Goal: Information Seeking & Learning: Learn about a topic

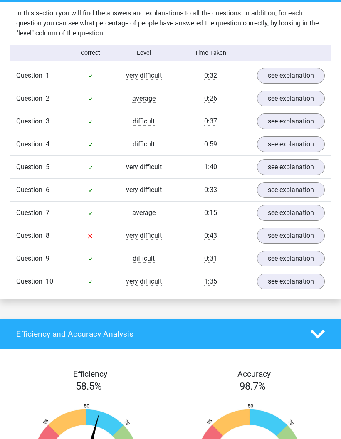
click at [304, 261] on link "see explanation" at bounding box center [291, 259] width 68 height 16
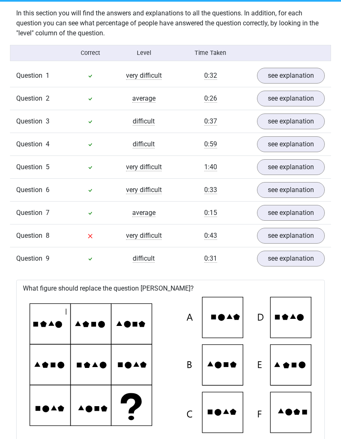
click at [307, 259] on link "see explanation" at bounding box center [291, 259] width 68 height 16
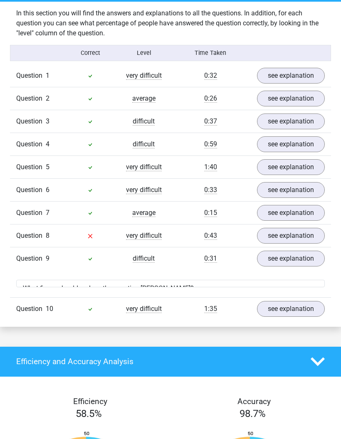
click at [307, 240] on link "see explanation" at bounding box center [291, 236] width 68 height 16
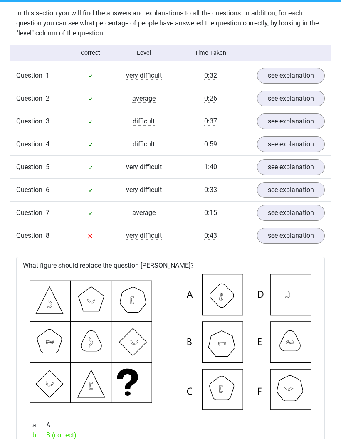
click at [298, 239] on link "see explanation" at bounding box center [291, 236] width 68 height 16
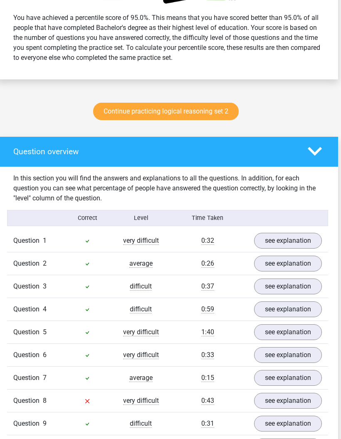
scroll to position [348, 4]
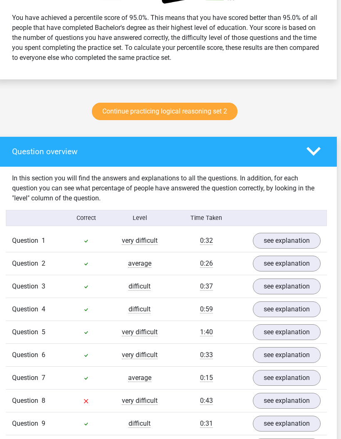
click at [284, 401] on link "see explanation" at bounding box center [287, 401] width 68 height 16
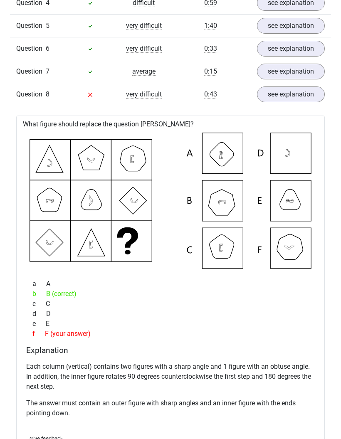
scroll to position [655, 0]
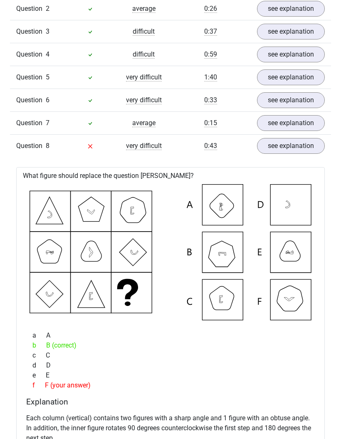
click at [293, 145] on link "see explanation" at bounding box center [291, 146] width 68 height 16
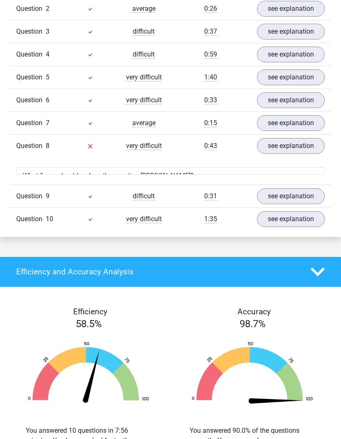
scroll to position [603, 0]
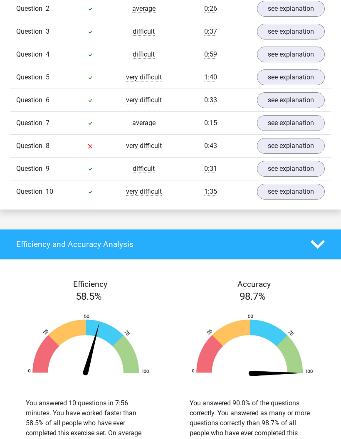
click at [294, 197] on link "see explanation" at bounding box center [291, 192] width 68 height 16
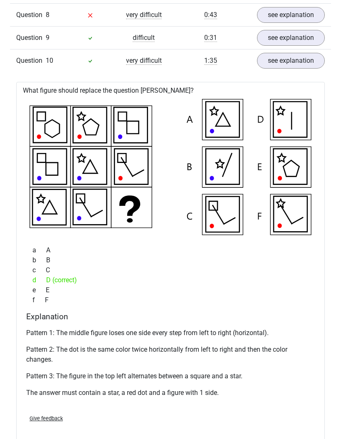
scroll to position [734, 0]
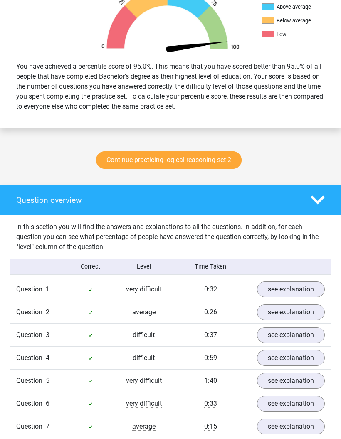
click at [313, 199] on polygon at bounding box center [317, 200] width 14 height 9
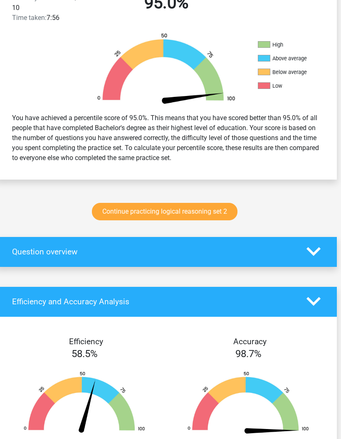
scroll to position [248, 4]
click at [312, 296] on icon at bounding box center [313, 301] width 14 height 14
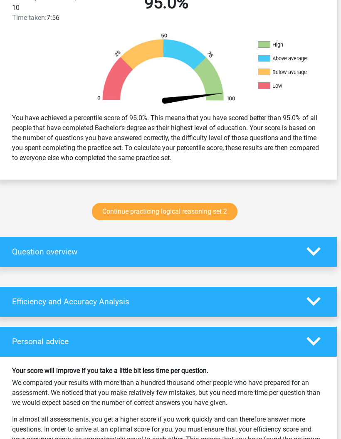
click at [310, 295] on icon at bounding box center [313, 301] width 14 height 14
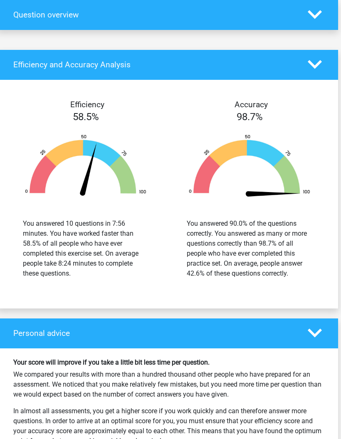
click at [307, 338] on icon at bounding box center [314, 333] width 14 height 14
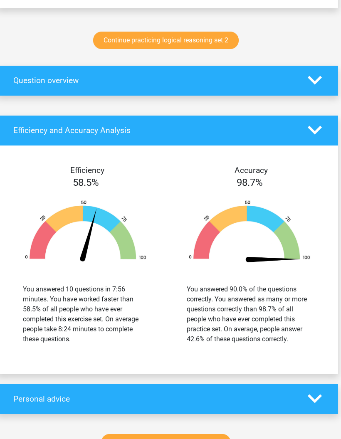
click at [320, 81] on icon at bounding box center [314, 81] width 14 height 14
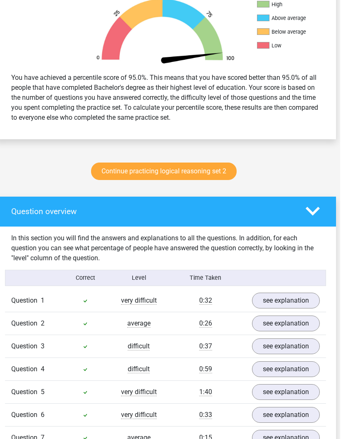
scroll to position [284, 3]
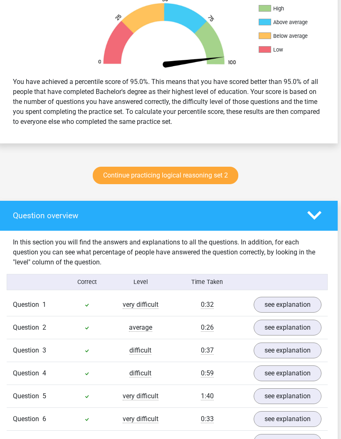
click at [218, 177] on link "Continue practicing logical reasoning set 2" at bounding box center [165, 175] width 145 height 17
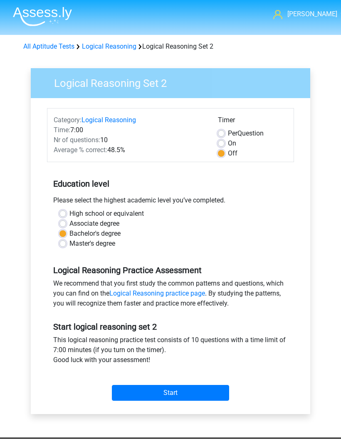
click at [197, 397] on input "Start" at bounding box center [170, 393] width 117 height 16
click at [228, 136] on label "Per Question" at bounding box center [246, 133] width 36 height 10
click at [221, 136] on input "Per Question" at bounding box center [221, 132] width 7 height 8
radio input "true"
click at [228, 144] on label "On" at bounding box center [232, 143] width 8 height 10
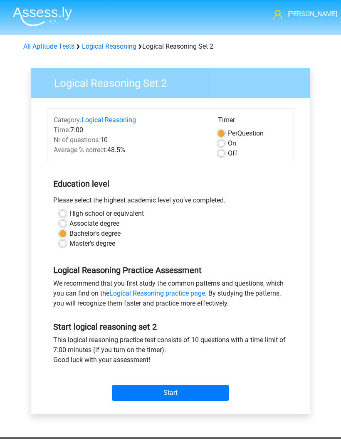
click at [224, 144] on input "On" at bounding box center [221, 142] width 7 height 8
radio input "true"
click at [200, 396] on input "Start" at bounding box center [170, 393] width 117 height 16
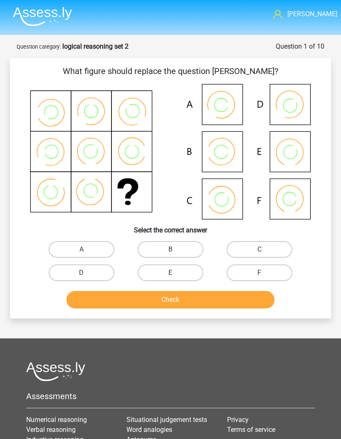
click at [185, 246] on label "B" at bounding box center [171, 249] width 66 height 17
click at [176, 249] on input "B" at bounding box center [172, 251] width 5 height 5
radio input "true"
click at [226, 300] on button "Check" at bounding box center [170, 299] width 208 height 17
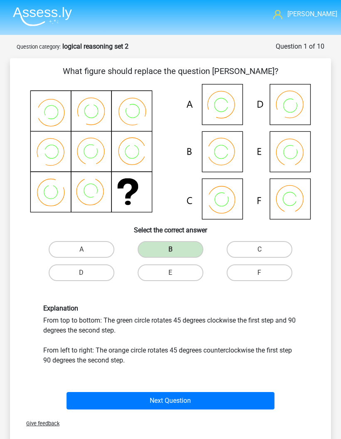
scroll to position [5, 0]
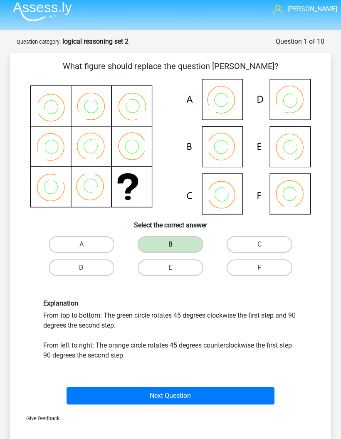
click at [246, 397] on button "Next Question" at bounding box center [170, 395] width 208 height 17
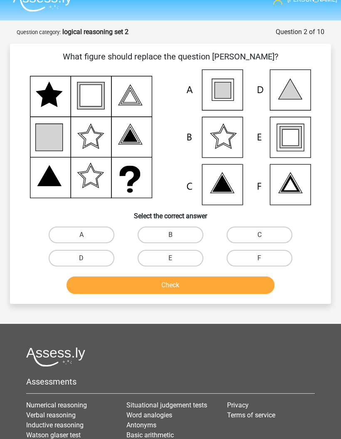
scroll to position [0, 0]
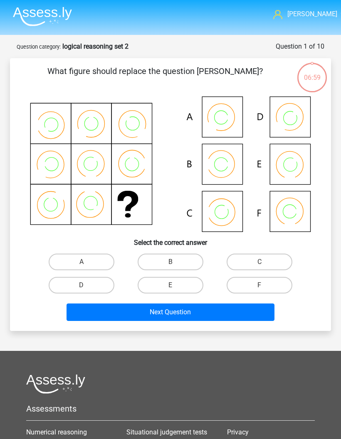
click at [183, 263] on label "B" at bounding box center [171, 261] width 66 height 17
click at [176, 263] on input "B" at bounding box center [172, 264] width 5 height 5
radio input "true"
click at [237, 313] on button "Next Question" at bounding box center [170, 311] width 208 height 17
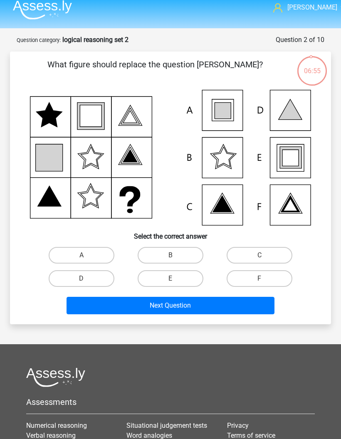
scroll to position [7, 0]
click at [193, 106] on icon at bounding box center [170, 158] width 281 height 136
click at [97, 252] on label "A" at bounding box center [82, 255] width 66 height 17
click at [87, 255] on input "A" at bounding box center [83, 257] width 5 height 5
radio input "true"
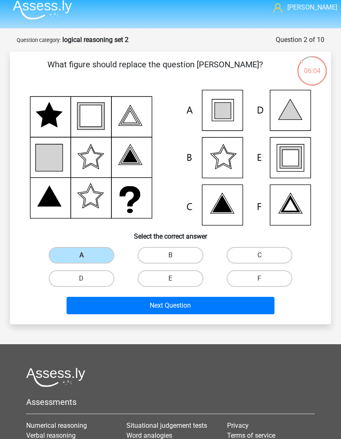
click at [184, 306] on button "Next Question" at bounding box center [170, 305] width 208 height 17
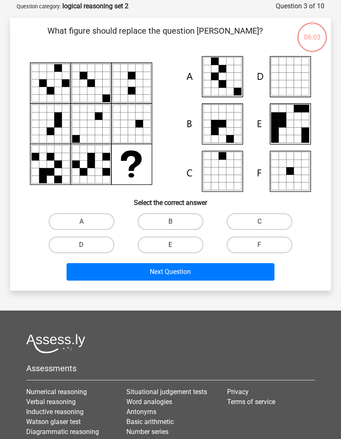
scroll to position [42, 0]
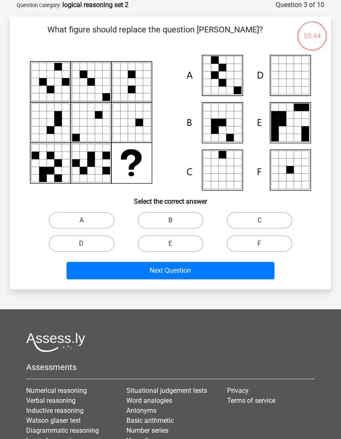
click at [98, 216] on label "A" at bounding box center [82, 220] width 66 height 17
click at [87, 220] on input "A" at bounding box center [83, 222] width 5 height 5
radio input "true"
click at [187, 267] on button "Next Question" at bounding box center [170, 270] width 208 height 17
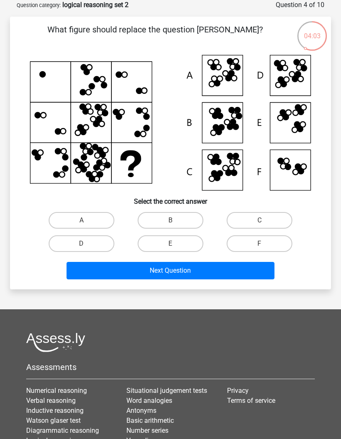
click at [99, 246] on label "D" at bounding box center [82, 243] width 66 height 17
click at [87, 246] on input "D" at bounding box center [83, 246] width 5 height 5
radio input "true"
click at [225, 273] on button "Next Question" at bounding box center [170, 270] width 208 height 17
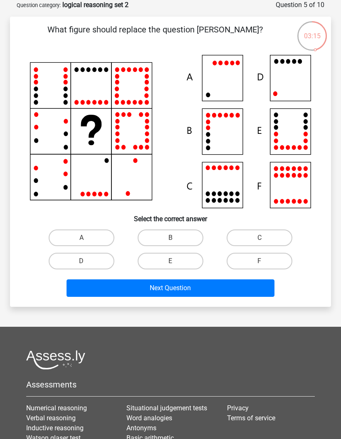
click at [91, 261] on label "D" at bounding box center [82, 261] width 66 height 17
click at [87, 261] on input "D" at bounding box center [83, 263] width 5 height 5
radio input "true"
click at [219, 288] on button "Next Question" at bounding box center [170, 287] width 208 height 17
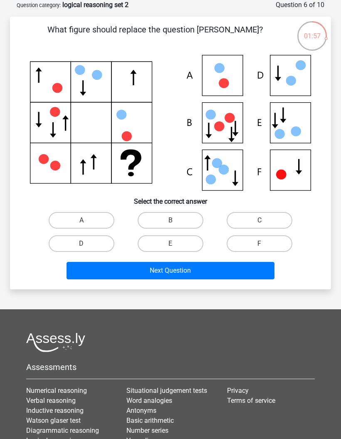
click at [265, 220] on label "C" at bounding box center [259, 220] width 66 height 17
click at [265, 220] on input "C" at bounding box center [261, 222] width 5 height 5
radio input "true"
click at [249, 271] on button "Next Question" at bounding box center [170, 270] width 208 height 17
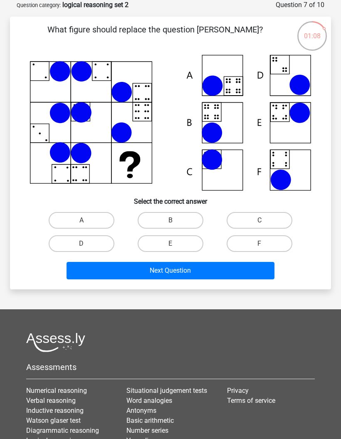
click at [95, 219] on label "A" at bounding box center [82, 220] width 66 height 17
click at [87, 220] on input "A" at bounding box center [83, 222] width 5 height 5
radio input "true"
click at [205, 269] on button "Next Question" at bounding box center [170, 270] width 208 height 17
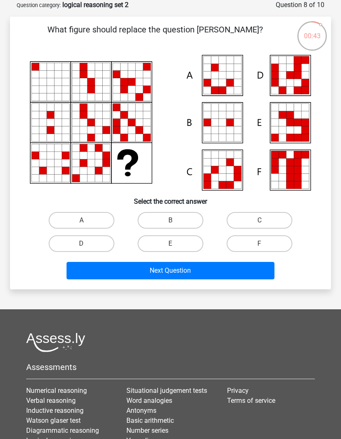
click at [256, 215] on label "C" at bounding box center [259, 220] width 66 height 17
click at [259, 220] on input "C" at bounding box center [261, 222] width 5 height 5
radio input "true"
click at [269, 246] on label "F" at bounding box center [259, 243] width 66 height 17
click at [265, 246] on input "F" at bounding box center [261, 246] width 5 height 5
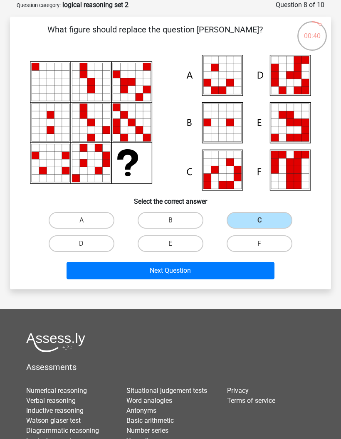
radio input "true"
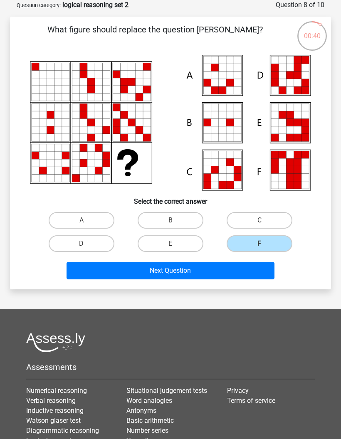
click at [255, 273] on button "Next Question" at bounding box center [170, 270] width 208 height 17
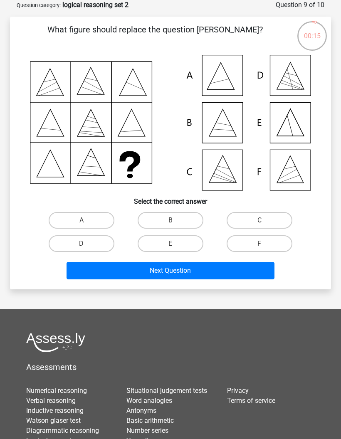
click at [249, 218] on label "C" at bounding box center [259, 220] width 66 height 17
click at [259, 220] on input "C" at bounding box center [261, 222] width 5 height 5
radio input "true"
click at [232, 276] on button "Next Question" at bounding box center [170, 270] width 208 height 17
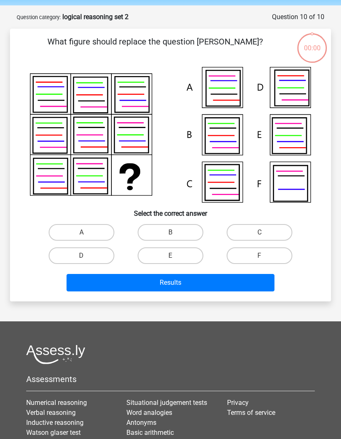
scroll to position [28, 0]
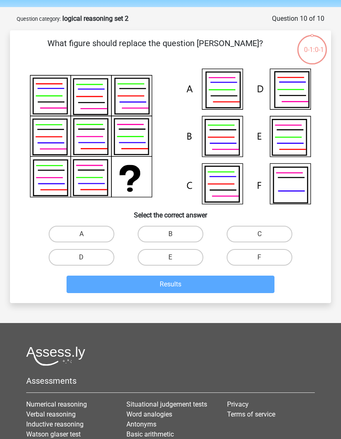
click at [188, 84] on icon at bounding box center [170, 137] width 281 height 136
click at [90, 234] on label "A" at bounding box center [82, 234] width 66 height 17
click at [87, 234] on input "A" at bounding box center [83, 236] width 5 height 5
radio input "true"
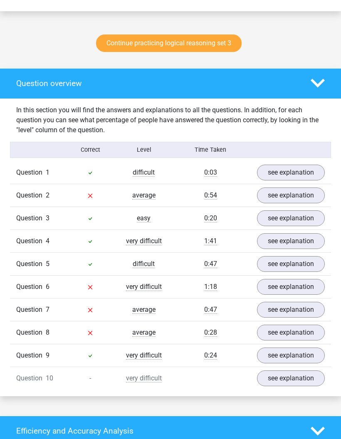
scroll to position [415, 0]
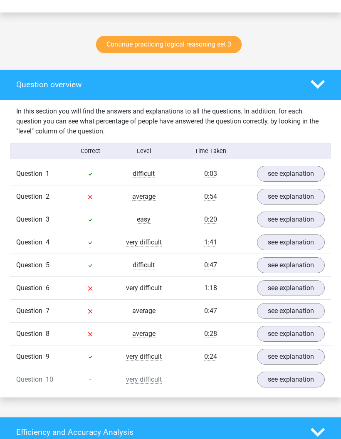
click at [307, 198] on link "see explanation" at bounding box center [291, 197] width 68 height 16
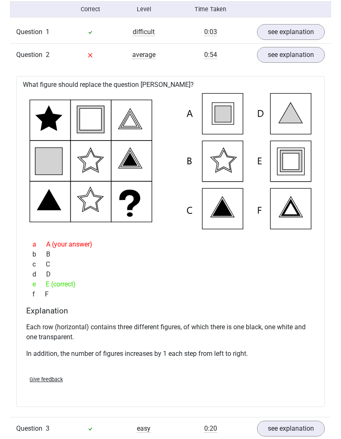
scroll to position [549, 0]
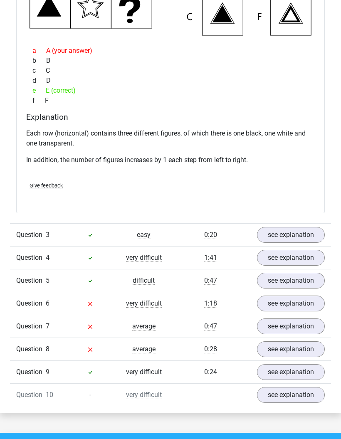
click at [313, 301] on link "see explanation" at bounding box center [291, 303] width 68 height 16
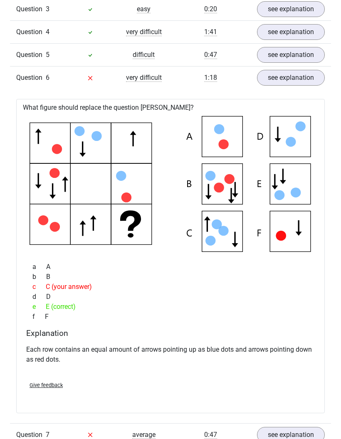
scroll to position [970, 0]
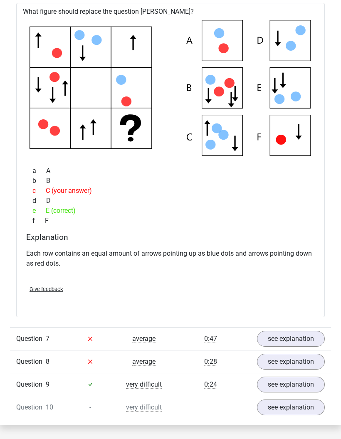
click at [294, 344] on link "see explanation" at bounding box center [291, 339] width 68 height 16
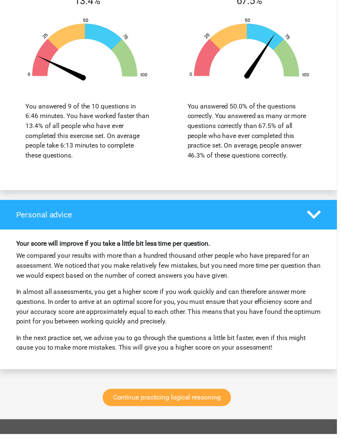
scroll to position [1940, 0]
click at [219, 398] on link "Continue practicing logical reasoning" at bounding box center [169, 402] width 130 height 17
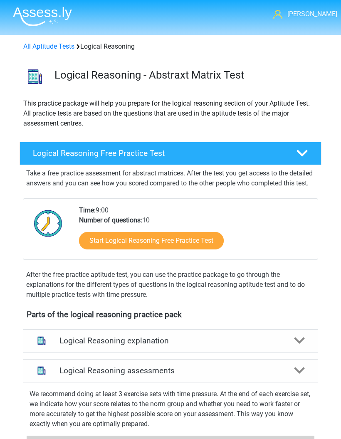
scroll to position [366, 0]
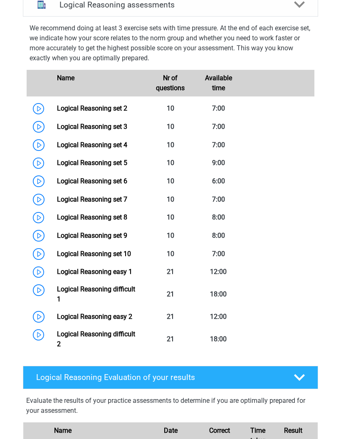
click at [57, 130] on link "Logical Reasoning set 3" at bounding box center [92, 127] width 70 height 8
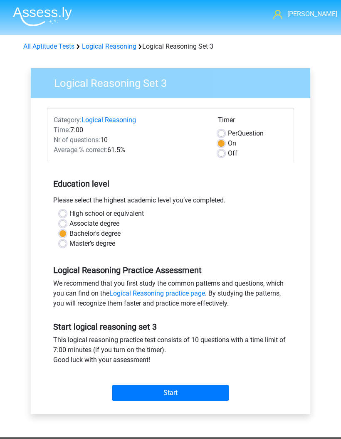
click at [195, 391] on input "Start" at bounding box center [170, 393] width 117 height 16
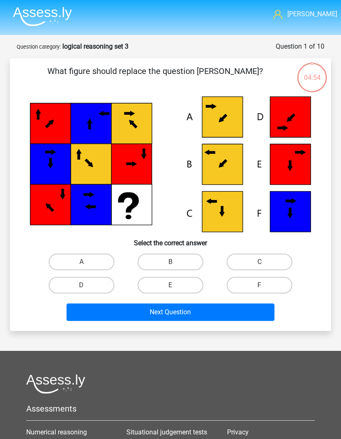
click at [192, 258] on label "B" at bounding box center [171, 261] width 66 height 17
click at [176, 262] on input "B" at bounding box center [172, 264] width 5 height 5
radio input "true"
click at [216, 312] on button "Next Question" at bounding box center [170, 311] width 208 height 17
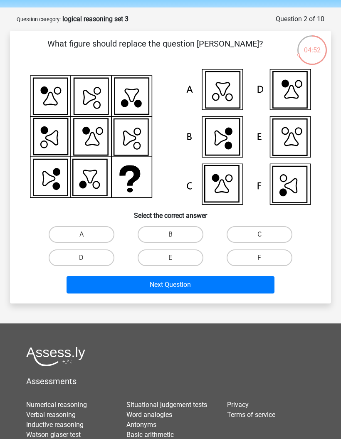
scroll to position [27, 0]
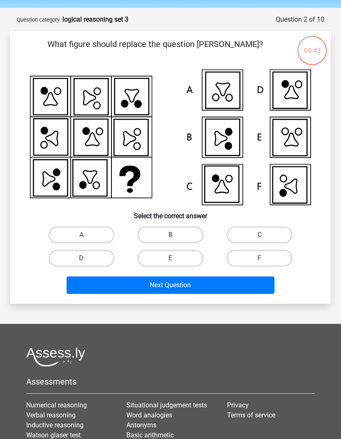
click at [265, 259] on input "F" at bounding box center [261, 260] width 5 height 5
radio input "true"
click at [265, 288] on button "Next Question" at bounding box center [170, 284] width 208 height 17
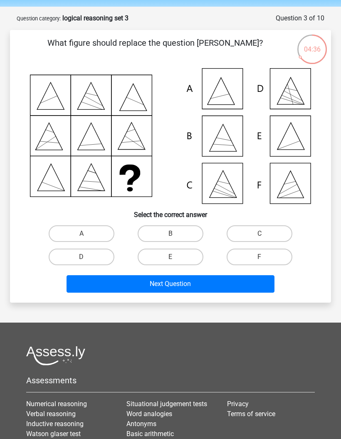
scroll to position [28, 0]
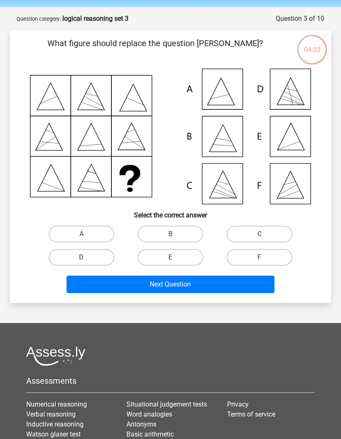
click at [191, 255] on label "E" at bounding box center [171, 257] width 66 height 17
click at [176, 257] on input "E" at bounding box center [172, 259] width 5 height 5
radio input "true"
click at [259, 287] on button "Next Question" at bounding box center [170, 284] width 208 height 17
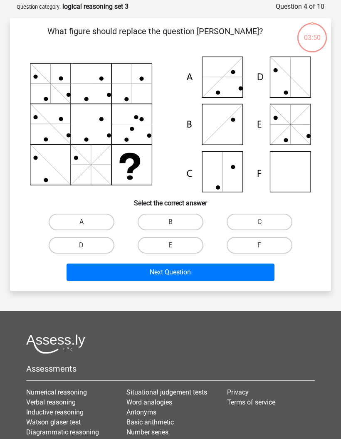
scroll to position [42, 0]
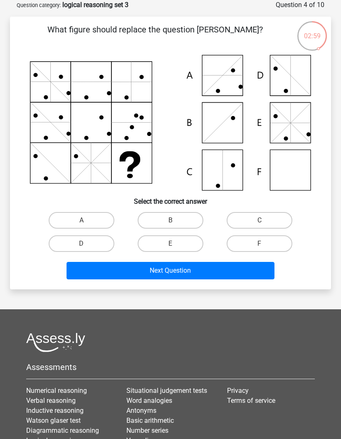
click at [271, 246] on label "F" at bounding box center [259, 243] width 66 height 17
click at [265, 246] on input "F" at bounding box center [261, 246] width 5 height 5
radio input "true"
click at [256, 272] on button "Next Question" at bounding box center [170, 270] width 208 height 17
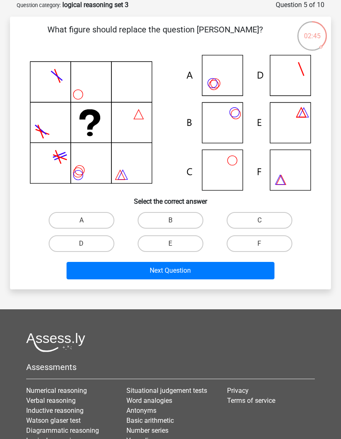
click at [183, 219] on label "B" at bounding box center [171, 220] width 66 height 17
click at [176, 220] on input "B" at bounding box center [172, 222] width 5 height 5
radio input "true"
click at [215, 273] on button "Next Question" at bounding box center [170, 270] width 208 height 17
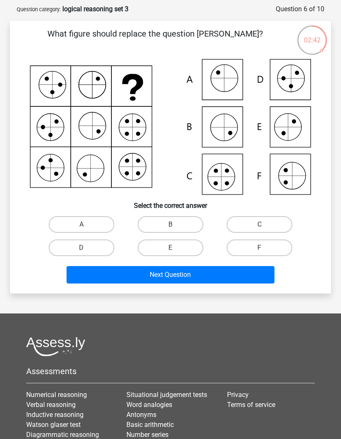
scroll to position [37, 0]
click at [251, 226] on label "C" at bounding box center [259, 224] width 66 height 17
click at [259, 226] on input "C" at bounding box center [261, 226] width 5 height 5
radio input "true"
click at [260, 280] on button "Next Question" at bounding box center [170, 274] width 208 height 17
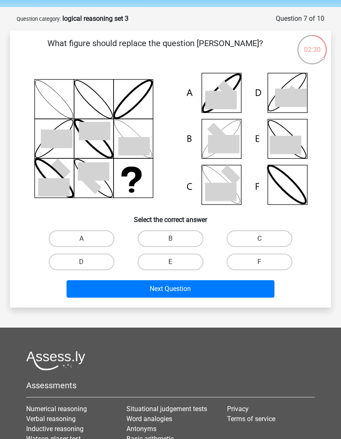
scroll to position [20, 0]
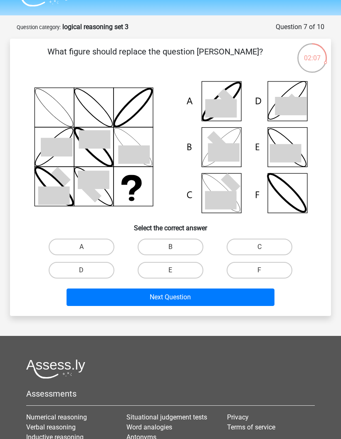
click at [257, 246] on label "C" at bounding box center [259, 247] width 66 height 17
click at [259, 247] on input "C" at bounding box center [261, 249] width 5 height 5
radio input "true"
click at [236, 303] on button "Next Question" at bounding box center [170, 296] width 208 height 17
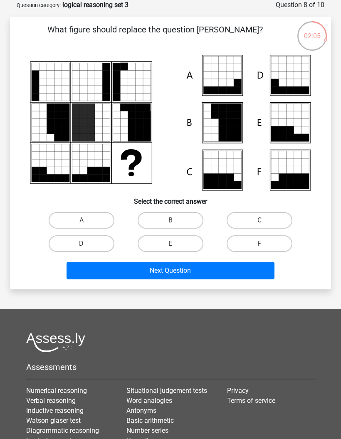
scroll to position [28, 0]
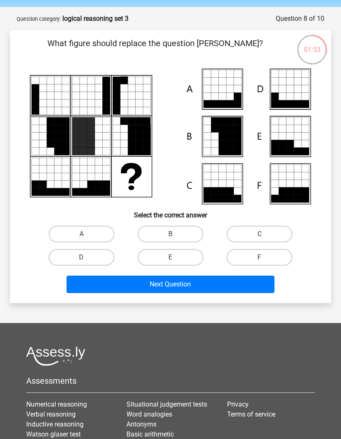
click at [258, 234] on label "C" at bounding box center [259, 234] width 66 height 17
click at [259, 234] on input "C" at bounding box center [261, 236] width 5 height 5
radio input "true"
click at [252, 283] on button "Next Question" at bounding box center [170, 284] width 208 height 17
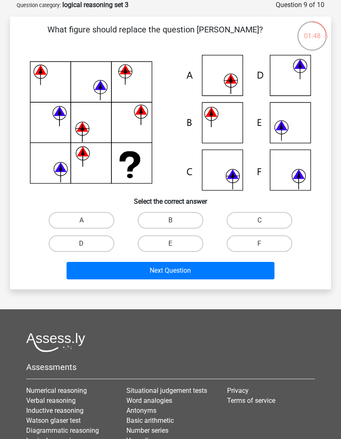
scroll to position [31, 0]
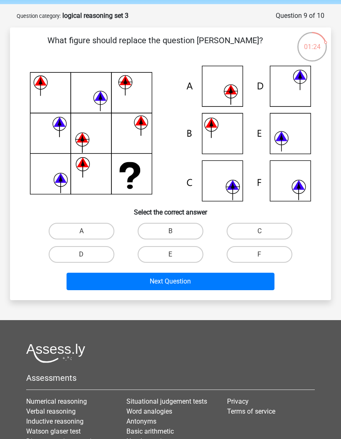
click at [99, 225] on label "A" at bounding box center [82, 231] width 66 height 17
click at [87, 231] on input "A" at bounding box center [83, 233] width 5 height 5
radio input "true"
click at [247, 288] on button "Next Question" at bounding box center [170, 281] width 208 height 17
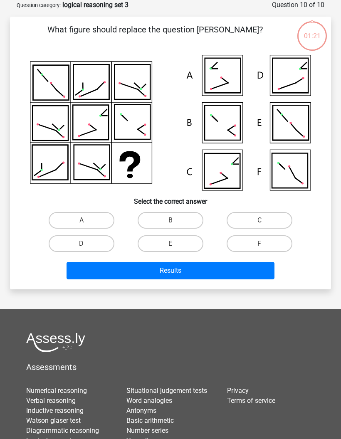
scroll to position [56, 0]
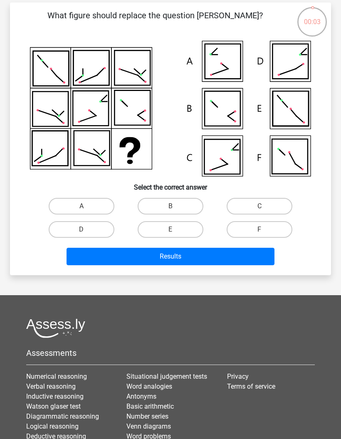
click at [90, 229] on label "D" at bounding box center [82, 229] width 66 height 17
click at [87, 229] on input "D" at bounding box center [83, 231] width 5 height 5
radio input "true"
click at [191, 258] on button "Results" at bounding box center [170, 256] width 208 height 17
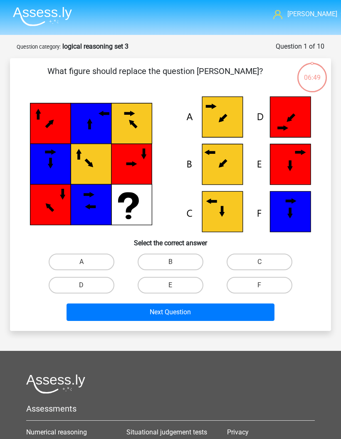
click at [57, 13] on img at bounding box center [42, 17] width 59 height 20
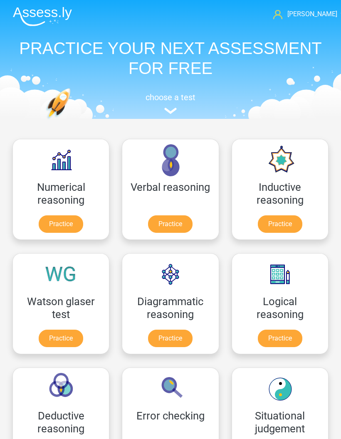
scroll to position [26, 0]
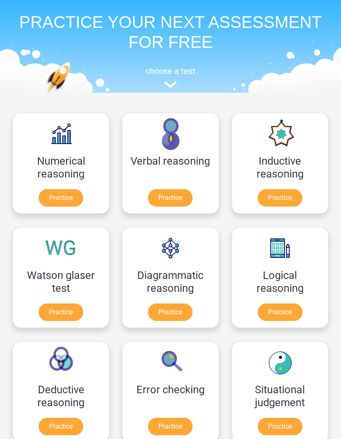
click at [65, 202] on link "Practice" at bounding box center [61, 197] width 44 height 17
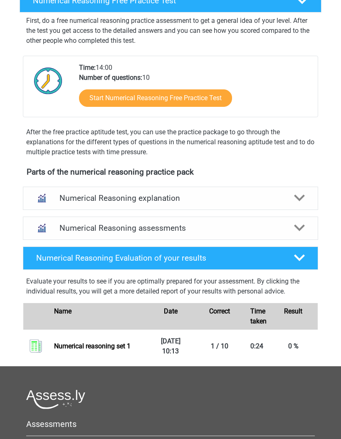
scroll to position [154, 0]
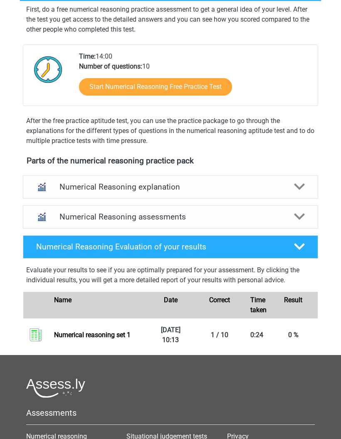
click at [306, 248] on div at bounding box center [299, 246] width 23 height 11
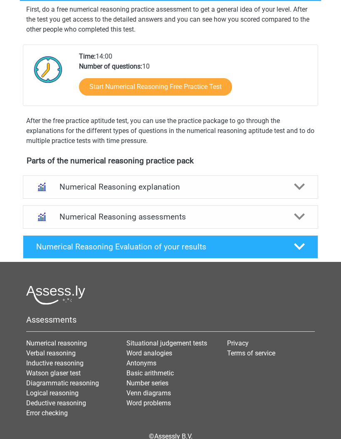
click at [307, 244] on div at bounding box center [299, 246] width 23 height 11
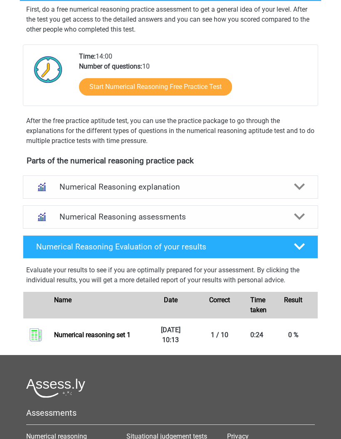
click at [306, 192] on div at bounding box center [299, 186] width 23 height 11
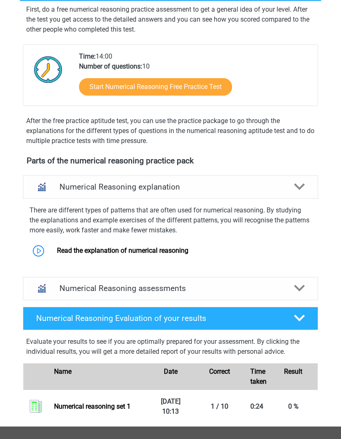
click at [307, 188] on div at bounding box center [299, 186] width 23 height 11
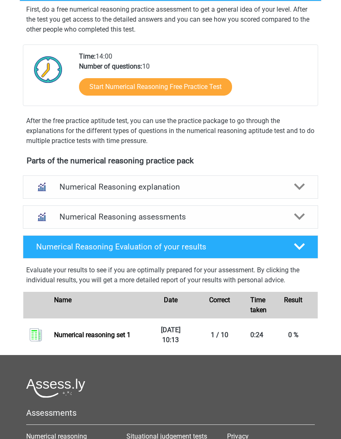
click at [303, 219] on icon at bounding box center [299, 216] width 11 height 11
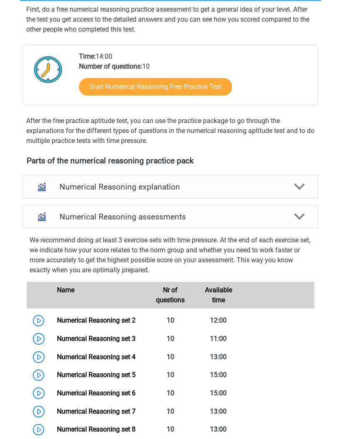
click at [57, 342] on link "Numerical Reasoning set 3" at bounding box center [96, 339] width 79 height 8
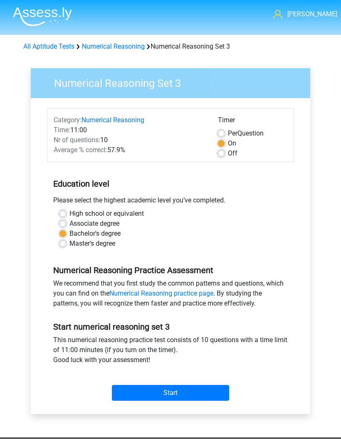
click at [178, 393] on input "Start" at bounding box center [170, 393] width 117 height 16
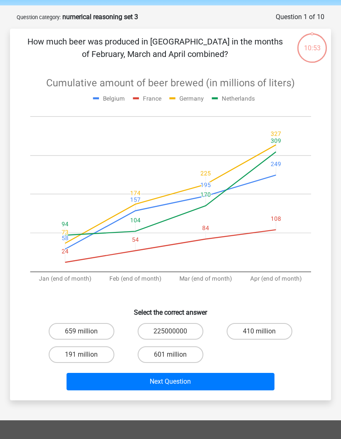
scroll to position [30, 0]
click at [186, 359] on label "601 million" at bounding box center [171, 354] width 66 height 17
click at [176, 359] on input "601 million" at bounding box center [172, 356] width 5 height 5
radio input "true"
click at [214, 383] on button "Next Question" at bounding box center [170, 381] width 208 height 17
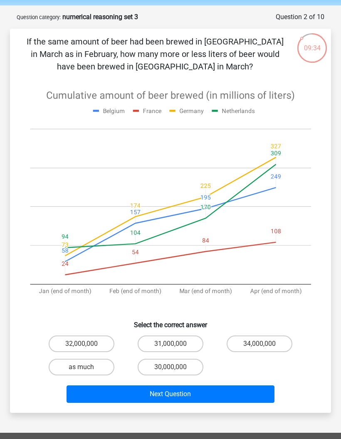
click at [186, 364] on label "30,000,000" at bounding box center [171, 367] width 66 height 17
click at [176, 367] on input "30,000,000" at bounding box center [172, 369] width 5 height 5
radio input "true"
click at [214, 394] on button "Next Question" at bounding box center [170, 393] width 208 height 17
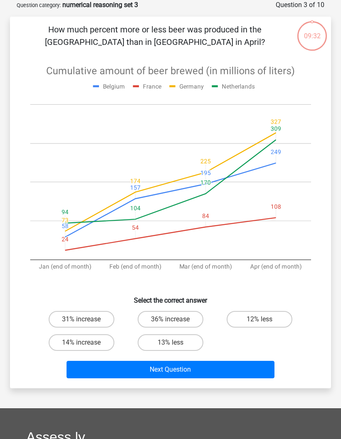
scroll to position [42, 0]
click at [188, 315] on label "36% increase" at bounding box center [171, 319] width 66 height 17
click at [176, 319] on input "36% increase" at bounding box center [172, 321] width 5 height 5
radio input "true"
click at [235, 374] on button "Next Question" at bounding box center [170, 369] width 208 height 17
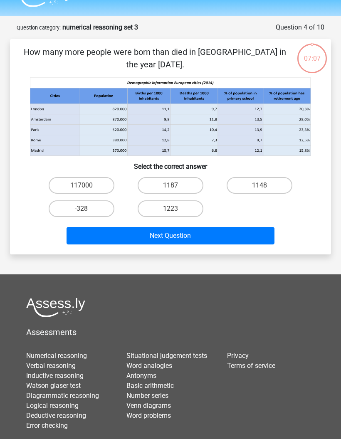
scroll to position [11, 0]
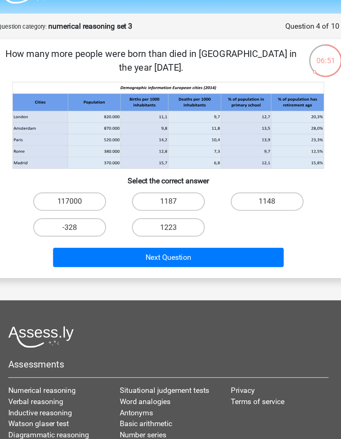
click at [190, 133] on icon at bounding box center [193, 138] width 47 height 10
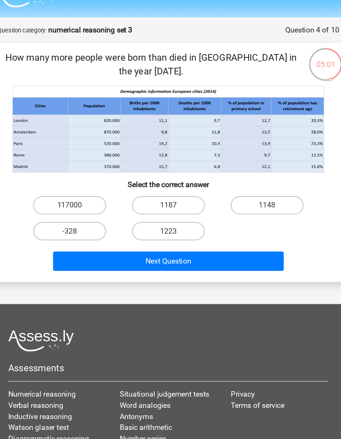
click at [241, 185] on label "1148" at bounding box center [259, 193] width 66 height 17
click at [259, 193] on input "1148" at bounding box center [261, 195] width 5 height 5
radio input "true"
click at [245, 192] on label "1148" at bounding box center [259, 193] width 66 height 17
click at [259, 193] on input "1148" at bounding box center [261, 195] width 5 height 5
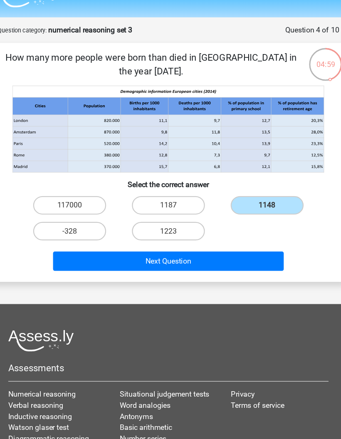
click at [208, 243] on button "Next Question" at bounding box center [170, 243] width 208 height 17
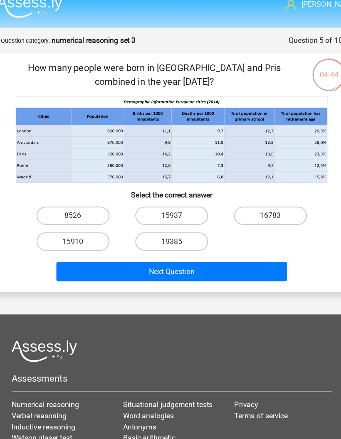
scroll to position [10, 0]
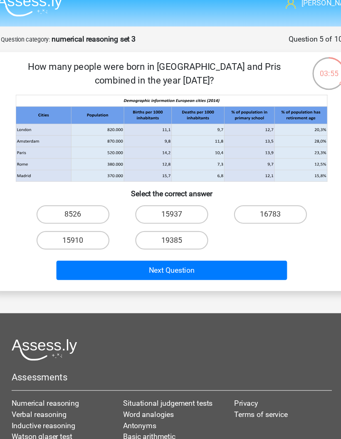
click at [75, 217] on label "15910" at bounding box center [82, 217] width 66 height 17
click at [81, 218] on input "15910" at bounding box center [83, 220] width 5 height 5
radio input "true"
click at [78, 219] on label "15910" at bounding box center [82, 217] width 66 height 17
click at [81, 219] on input "15910" at bounding box center [83, 220] width 5 height 5
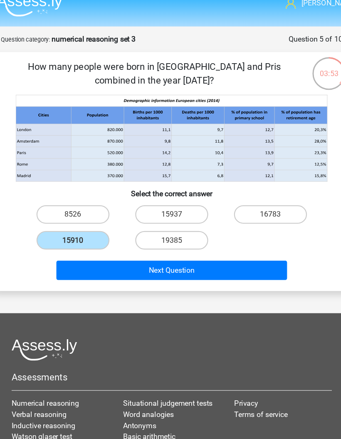
click at [157, 244] on button "Next Question" at bounding box center [170, 244] width 208 height 17
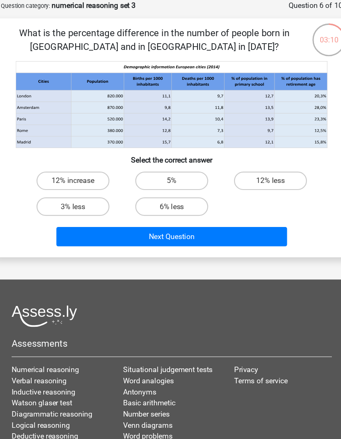
click at [248, 186] on label "12% less" at bounding box center [259, 194] width 66 height 17
click at [259, 194] on input "12% less" at bounding box center [261, 196] width 5 height 5
radio input "true"
click at [253, 186] on label "12% less" at bounding box center [259, 194] width 66 height 17
click at [259, 194] on input "12% less" at bounding box center [261, 196] width 5 height 5
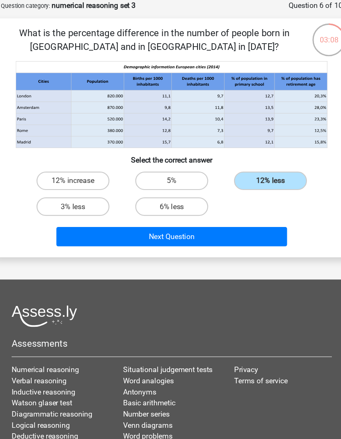
click at [207, 236] on button "Next Question" at bounding box center [170, 244] width 208 height 17
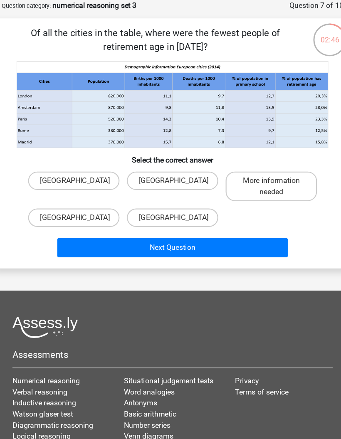
click at [155, 219] on label "Amsterdam" at bounding box center [170, 227] width 82 height 17
click at [170, 228] on input "Amsterdam" at bounding box center [172, 230] width 5 height 5
radio input "true"
click at [178, 246] on button "Next Question" at bounding box center [170, 254] width 208 height 17
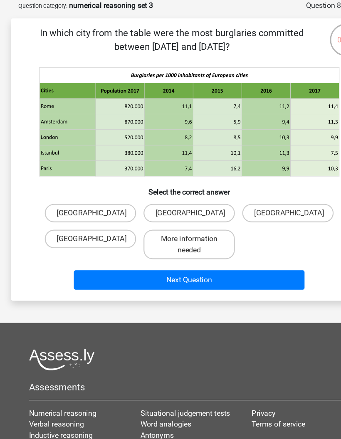
click at [183, 215] on label "Rome" at bounding box center [170, 223] width 82 height 17
click at [176, 224] on input "Rome" at bounding box center [172, 226] width 5 height 5
radio input "true"
click at [190, 275] on button "Next Question" at bounding box center [170, 283] width 208 height 17
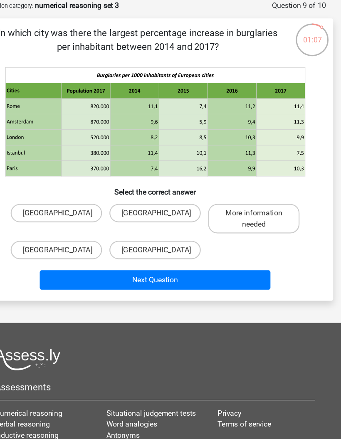
click at [152, 248] on label "Istanbul" at bounding box center [170, 256] width 82 height 17
click at [170, 257] on input "Istanbul" at bounding box center [172, 259] width 5 height 5
radio input "true"
click at [159, 275] on button "Next Question" at bounding box center [170, 283] width 208 height 17
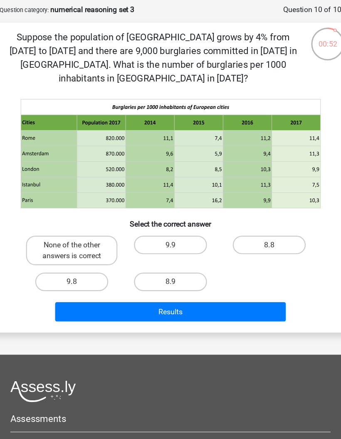
click at [80, 240] on label "None of the other answers is correct" at bounding box center [81, 253] width 82 height 27
click at [81, 248] on input "None of the other answers is correct" at bounding box center [83, 250] width 5 height 5
radio input "true"
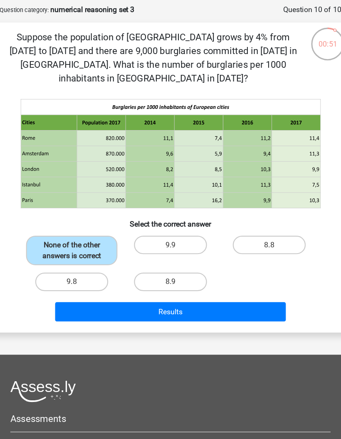
click at [166, 300] on button "Results" at bounding box center [170, 308] width 208 height 17
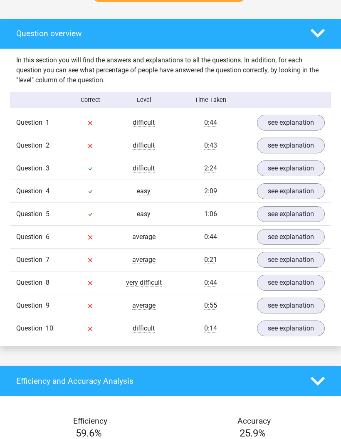
scroll to position [466, 0]
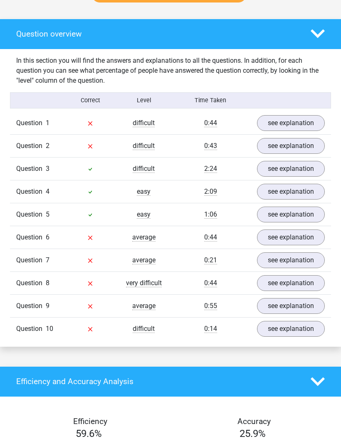
click at [293, 121] on link "see explanation" at bounding box center [291, 123] width 68 height 16
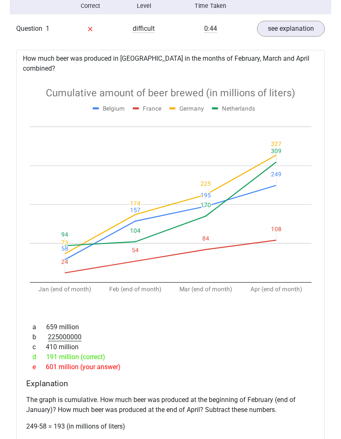
scroll to position [560, 0]
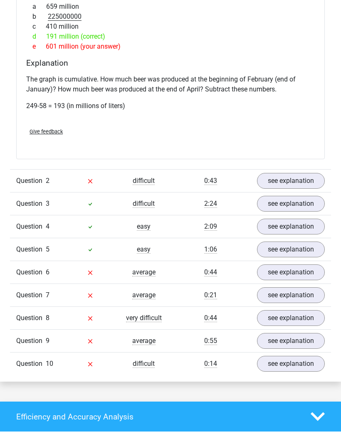
click at [290, 173] on link "see explanation" at bounding box center [291, 181] width 68 height 16
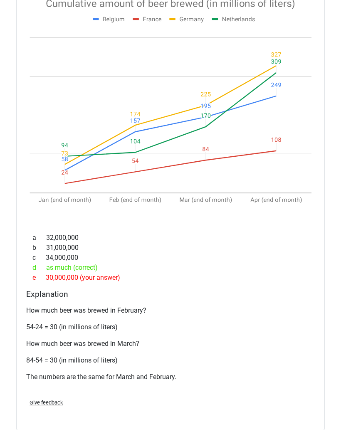
scroll to position [1120, 0]
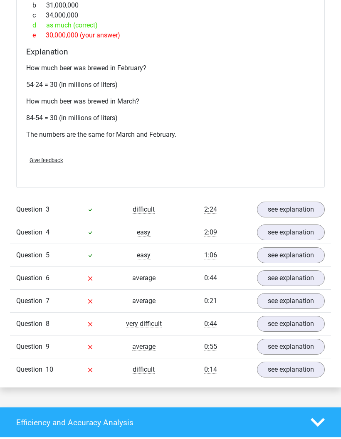
click at [285, 271] on link "see explanation" at bounding box center [291, 279] width 68 height 16
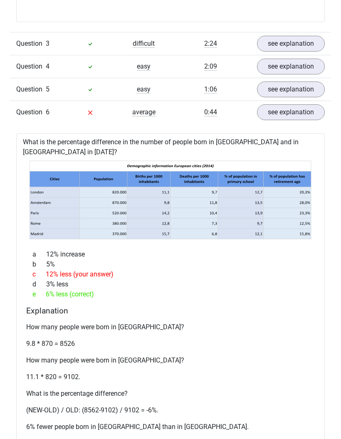
scroll to position [1530, 0]
click at [290, 36] on link "see explanation" at bounding box center [291, 44] width 68 height 16
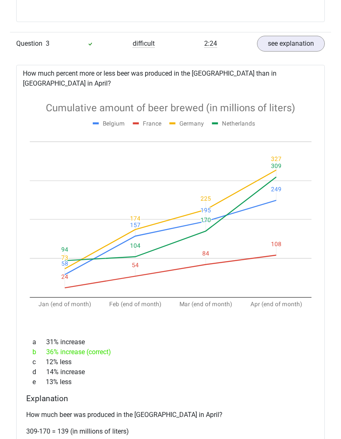
click at [303, 36] on link "see explanation" at bounding box center [291, 44] width 68 height 16
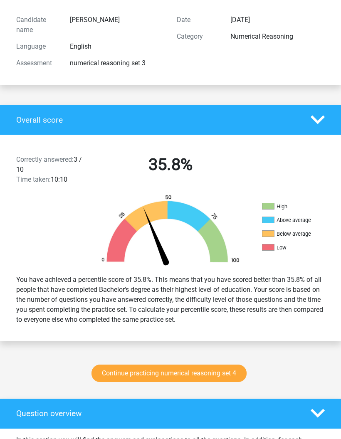
scroll to position [0, 0]
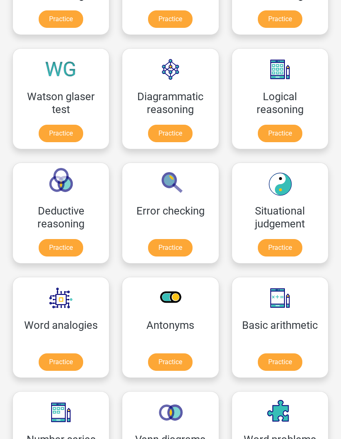
scroll to position [197, 0]
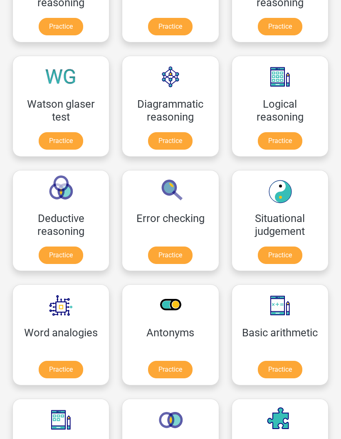
click at [288, 144] on link "Practice" at bounding box center [280, 140] width 44 height 17
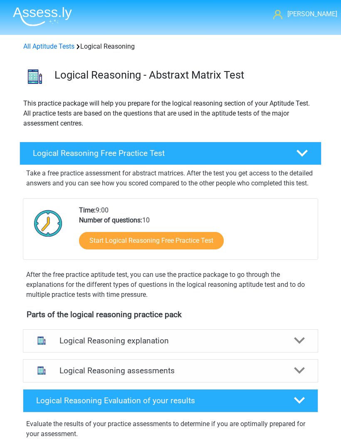
click at [208, 248] on link "Start Logical Reasoning Free Practice Test" at bounding box center [151, 240] width 145 height 17
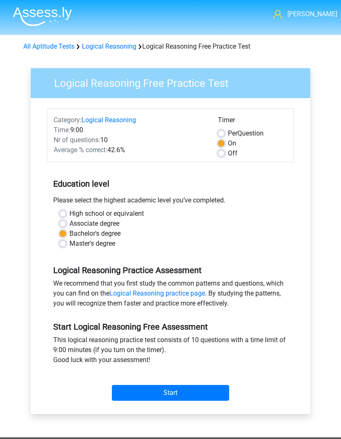
click at [192, 392] on input "Start" at bounding box center [170, 393] width 117 height 16
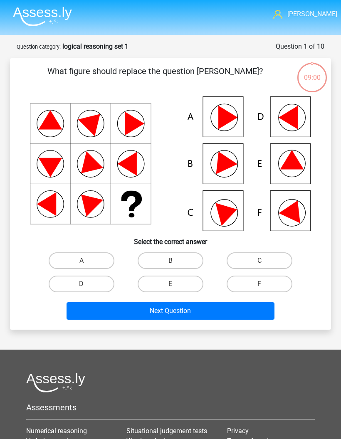
click at [50, 12] on img at bounding box center [42, 17] width 59 height 20
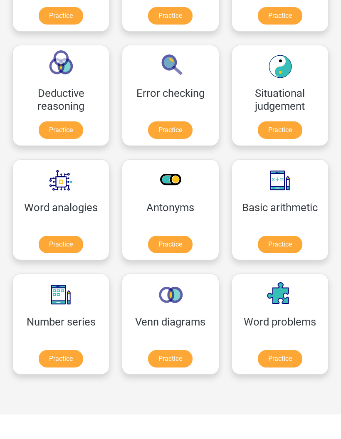
scroll to position [322, 0]
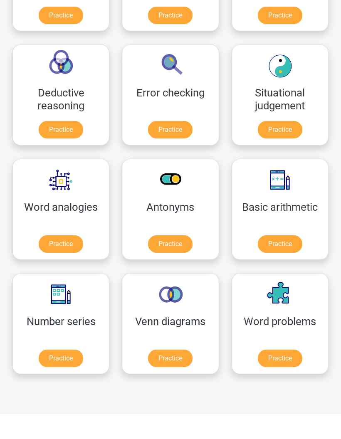
click at [68, 357] on link "Practice" at bounding box center [61, 358] width 44 height 17
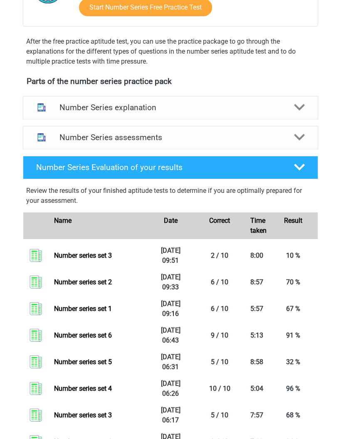
scroll to position [228, 0]
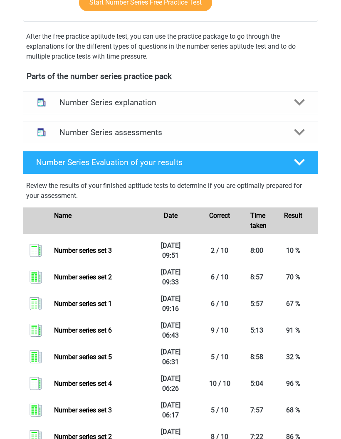
click at [54, 251] on link "Number series set 3" at bounding box center [83, 250] width 58 height 8
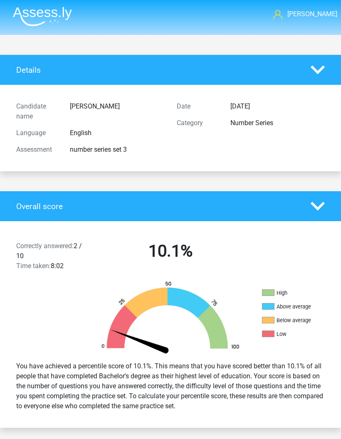
click at [324, 211] on icon at bounding box center [317, 206] width 14 height 14
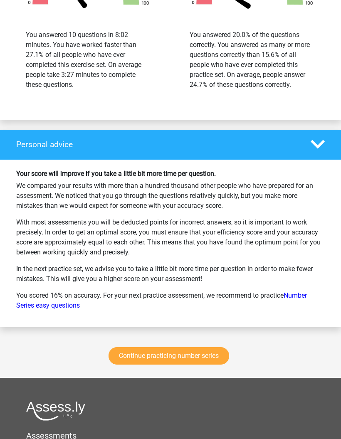
scroll to position [765, 0]
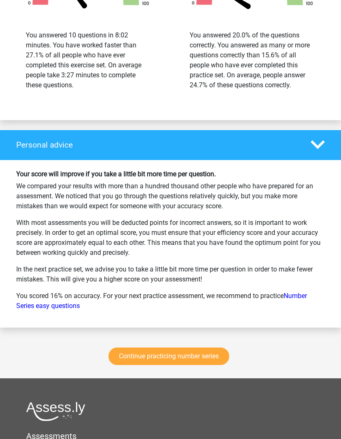
click at [210, 357] on link "Continue practicing number series" at bounding box center [168, 355] width 121 height 17
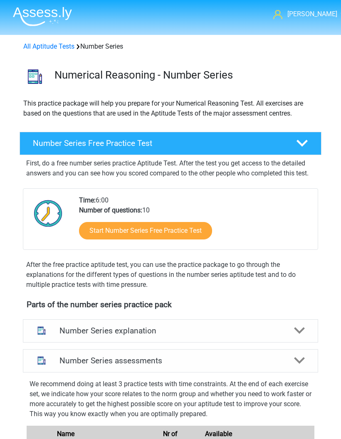
scroll to position [346, 0]
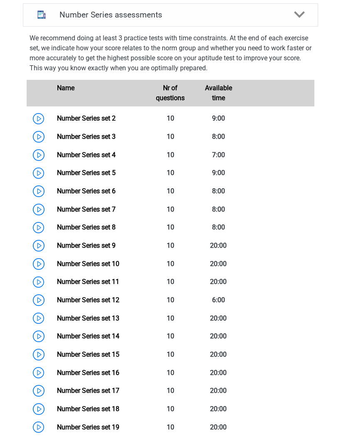
click at [57, 135] on link "Number Series set 3" at bounding box center [86, 137] width 59 height 8
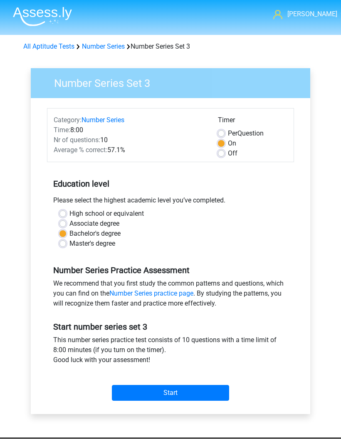
click at [217, 406] on div "Category: Number Series Time: 8:00 Nr of questions: 10 Average % correct: 57.1%…" at bounding box center [170, 256] width 267 height 316
click at [203, 401] on input "Start" at bounding box center [170, 393] width 117 height 16
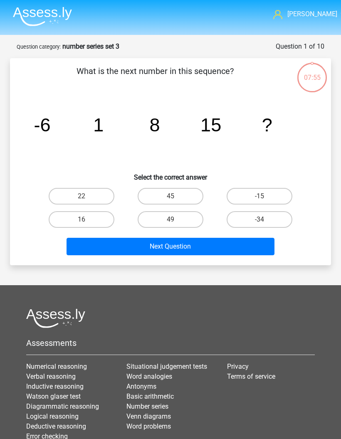
click at [102, 194] on label "22" at bounding box center [82, 196] width 66 height 17
click at [87, 196] on input "22" at bounding box center [83, 198] width 5 height 5
radio input "true"
click at [212, 244] on button "Next Question" at bounding box center [170, 246] width 208 height 17
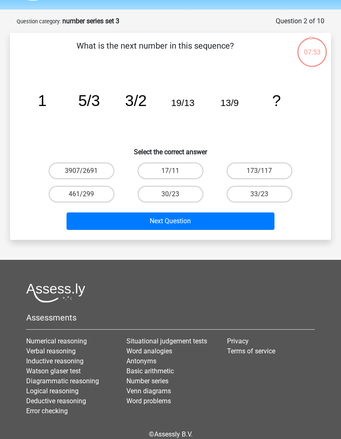
scroll to position [2, 0]
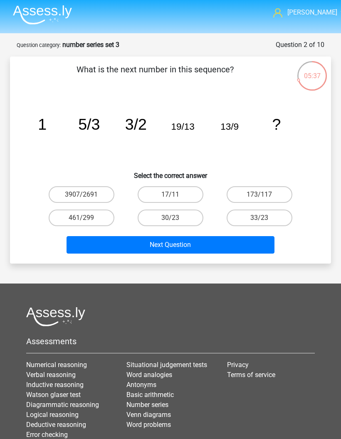
click at [267, 220] on label "33/23" at bounding box center [259, 217] width 66 height 17
click at [265, 220] on input "33/23" at bounding box center [261, 220] width 5 height 5
radio input "true"
click at [252, 253] on button "Next Question" at bounding box center [170, 244] width 208 height 17
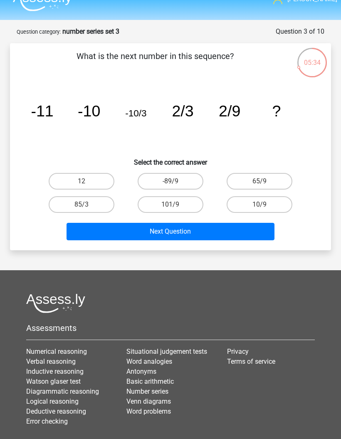
scroll to position [0, 0]
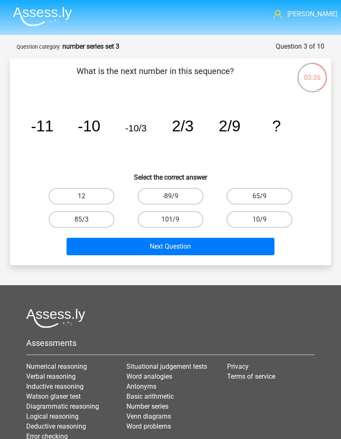
click at [189, 222] on label "101/9" at bounding box center [171, 219] width 66 height 17
click at [176, 222] on input "101/9" at bounding box center [172, 221] width 5 height 5
radio input "true"
click at [230, 248] on button "Next Question" at bounding box center [170, 246] width 208 height 17
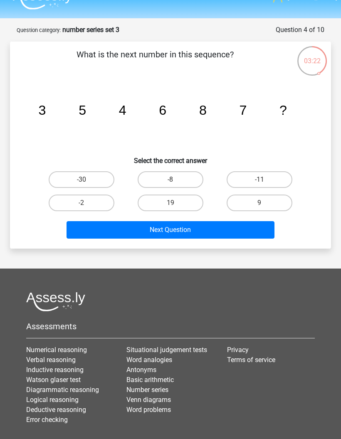
scroll to position [17, 0]
click at [271, 204] on label "9" at bounding box center [259, 202] width 66 height 17
click at [265, 204] on input "9" at bounding box center [261, 205] width 5 height 5
radio input "true"
click at [258, 238] on button "Next Question" at bounding box center [170, 229] width 208 height 17
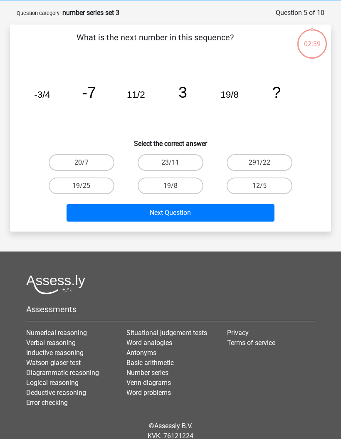
scroll to position [31, 0]
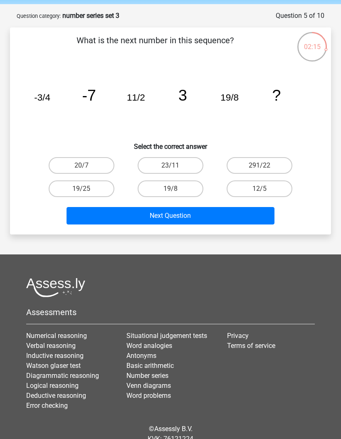
click at [273, 189] on label "12/5" at bounding box center [259, 188] width 66 height 17
click at [265, 189] on input "12/5" at bounding box center [261, 191] width 5 height 5
radio input "true"
click at [255, 215] on button "Next Question" at bounding box center [170, 215] width 208 height 17
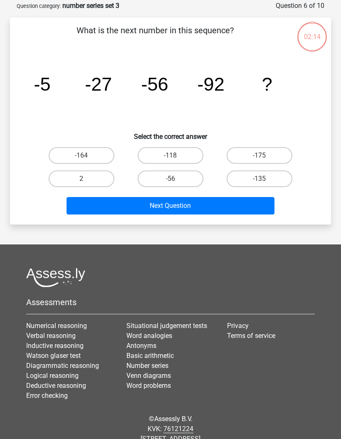
scroll to position [42, 0]
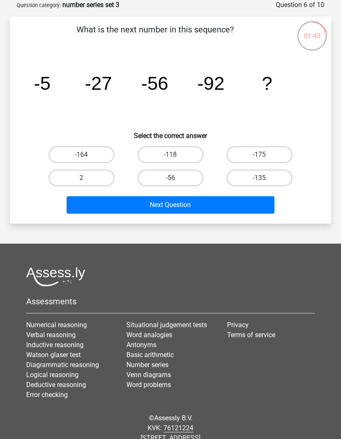
click at [280, 183] on label "-135" at bounding box center [259, 178] width 66 height 17
click at [265, 183] on input "-135" at bounding box center [261, 180] width 5 height 5
radio input "true"
click at [253, 212] on button "Next Question" at bounding box center [170, 204] width 208 height 17
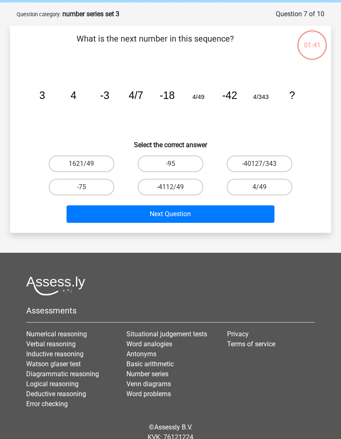
scroll to position [30, 0]
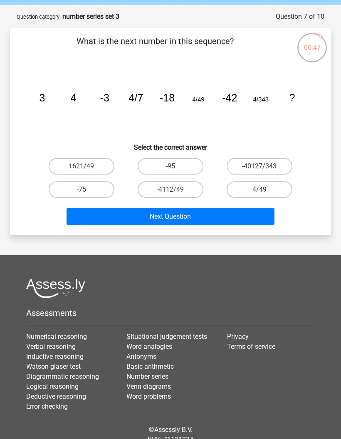
click at [86, 194] on input "-75" at bounding box center [83, 191] width 5 height 5
radio input "true"
click at [197, 218] on button "Next Question" at bounding box center [170, 216] width 208 height 17
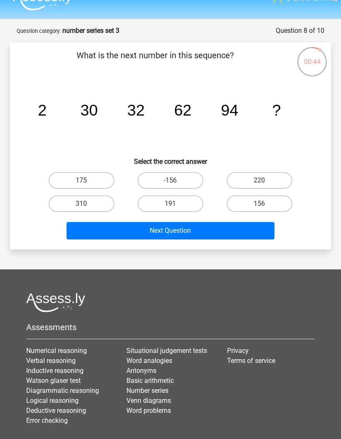
scroll to position [16, 0]
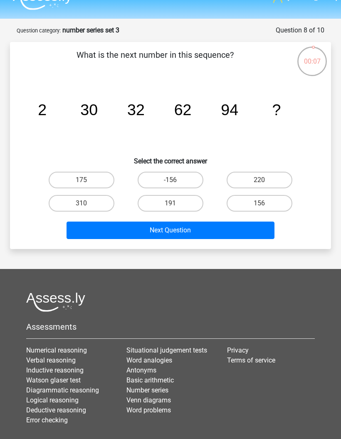
click at [275, 203] on label "156" at bounding box center [259, 203] width 66 height 17
click at [265, 203] on input "156" at bounding box center [261, 205] width 5 height 5
radio input "true"
click at [254, 236] on button "Next Question" at bounding box center [170, 229] width 208 height 17
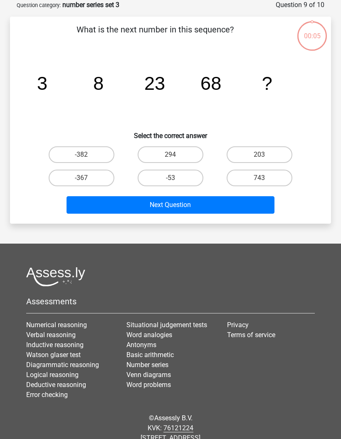
scroll to position [21, 0]
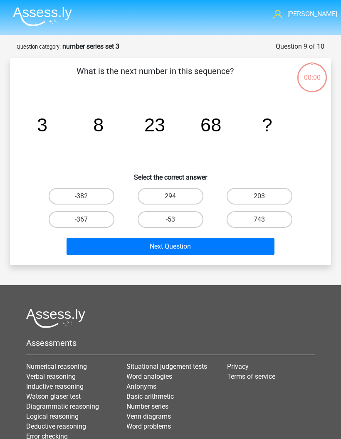
scroll to position [21, 0]
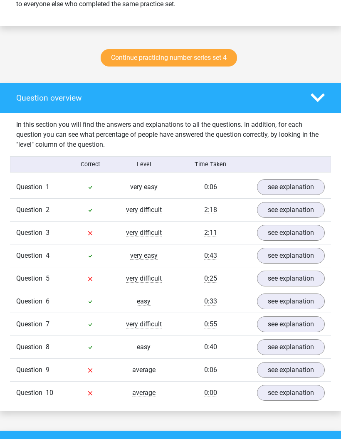
scroll to position [402, 0]
click at [293, 239] on link "see explanation" at bounding box center [291, 233] width 68 height 16
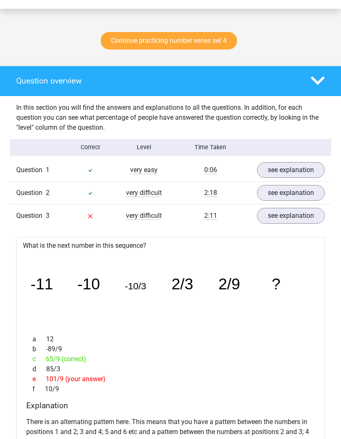
scroll to position [419, 0]
click at [291, 213] on link "see explanation" at bounding box center [291, 216] width 68 height 16
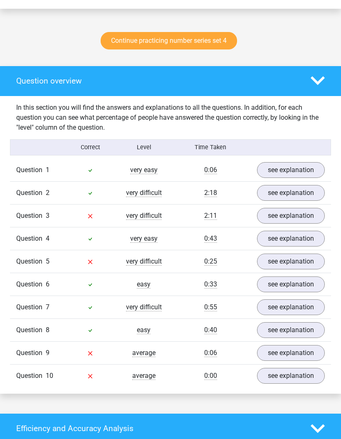
click at [284, 261] on link "see explanation" at bounding box center [291, 261] width 68 height 16
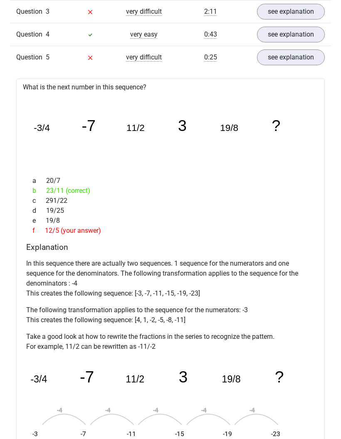
scroll to position [623, 0]
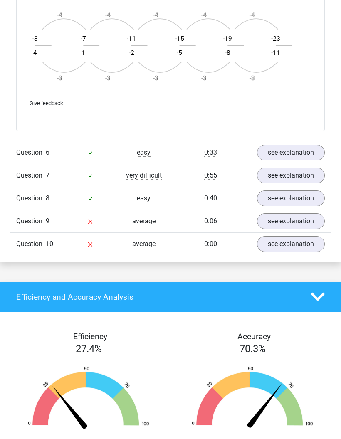
click at [305, 192] on link "see explanation" at bounding box center [291, 199] width 68 height 16
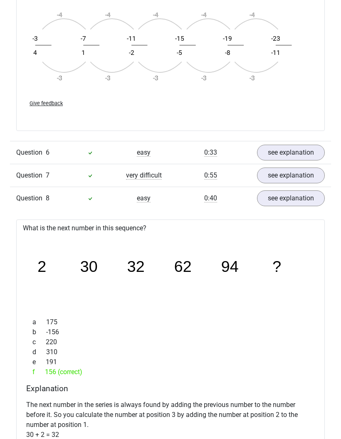
scroll to position [1018, 0]
click at [308, 175] on link "see explanation" at bounding box center [291, 175] width 68 height 16
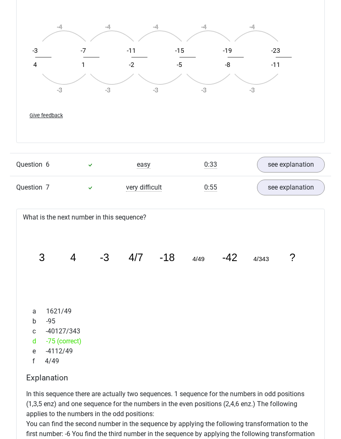
scroll to position [993, 0]
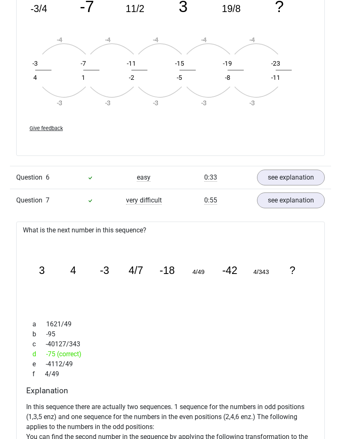
click at [311, 175] on link "see explanation" at bounding box center [291, 178] width 68 height 16
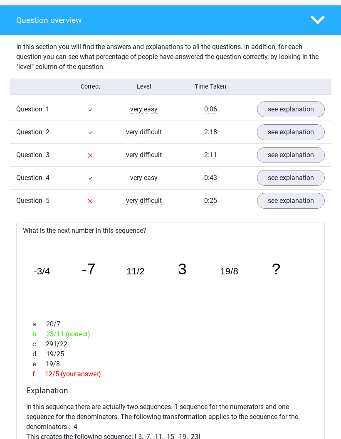
scroll to position [479, 0]
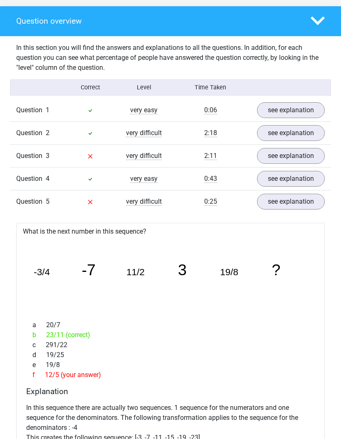
click at [300, 196] on link "see explanation" at bounding box center [291, 202] width 68 height 16
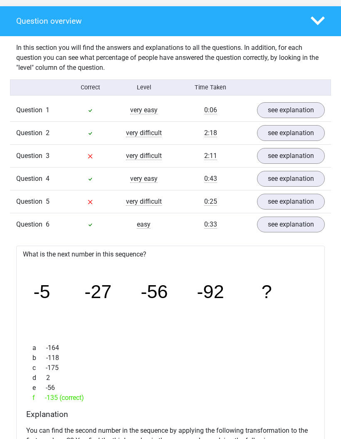
click at [306, 152] on link "see explanation" at bounding box center [291, 156] width 68 height 16
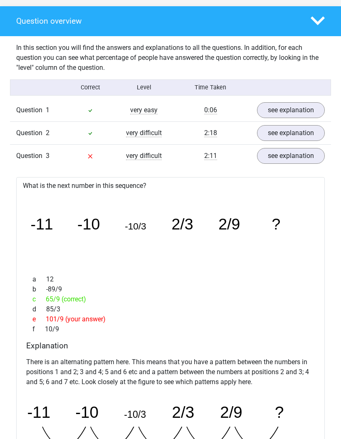
click at [308, 154] on link "see explanation" at bounding box center [291, 156] width 68 height 16
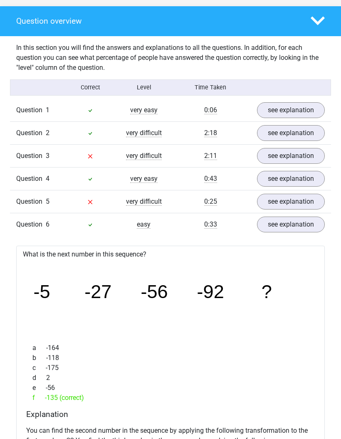
click at [294, 180] on link "see explanation" at bounding box center [291, 179] width 68 height 16
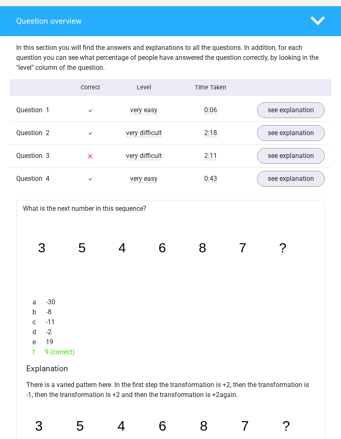
click at [297, 182] on link "see explanation" at bounding box center [291, 179] width 68 height 16
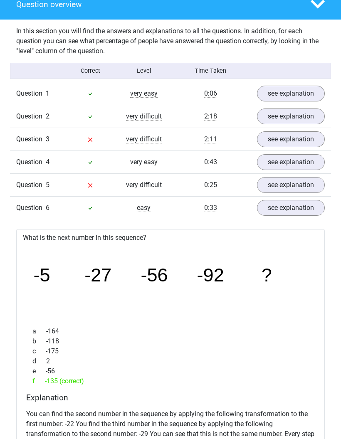
scroll to position [493, 0]
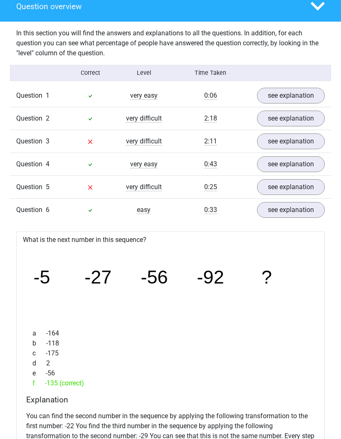
click at [319, 9] on polygon at bounding box center [317, 6] width 14 height 9
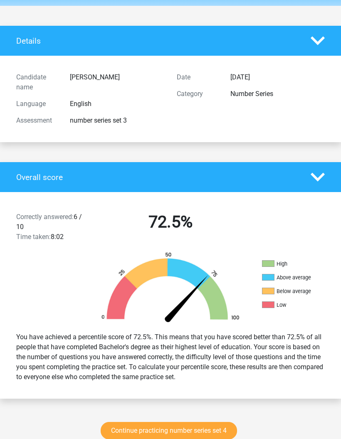
scroll to position [0, 0]
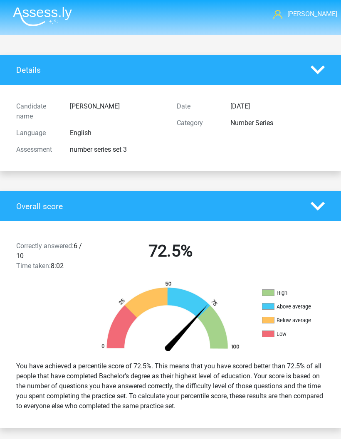
click at [43, 15] on img at bounding box center [42, 17] width 59 height 20
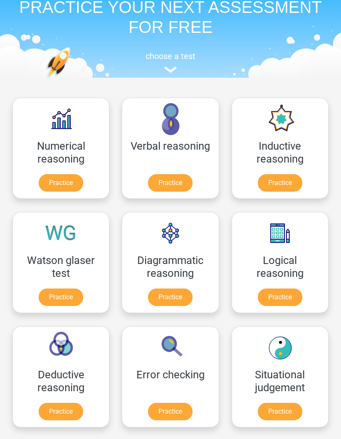
scroll to position [40, 0]
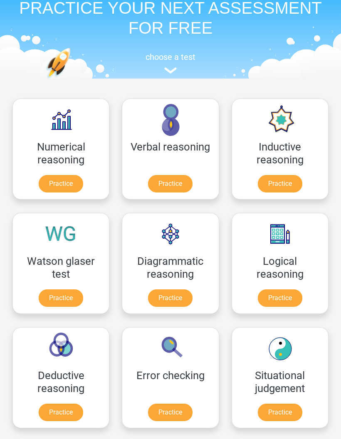
click at [284, 183] on link "Practice" at bounding box center [280, 183] width 44 height 17
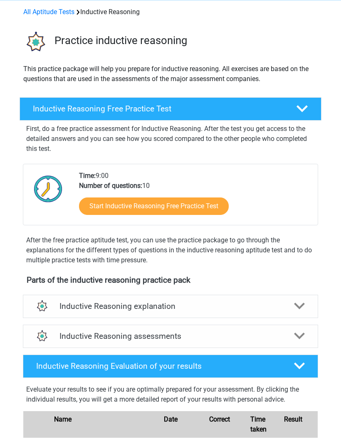
scroll to position [34, 0]
click at [209, 207] on link "Start Inductive Reasoning Free Practice Test" at bounding box center [154, 205] width 150 height 17
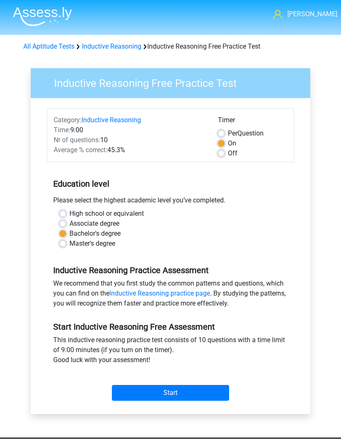
click at [185, 393] on input "Start" at bounding box center [170, 393] width 117 height 16
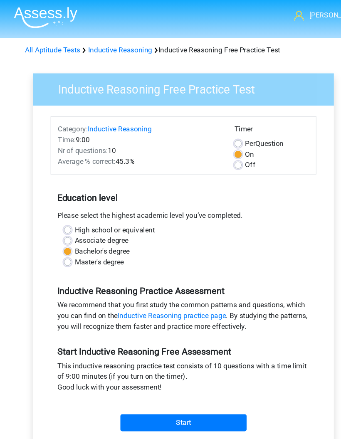
click at [200, 393] on input "Start" at bounding box center [170, 393] width 117 height 16
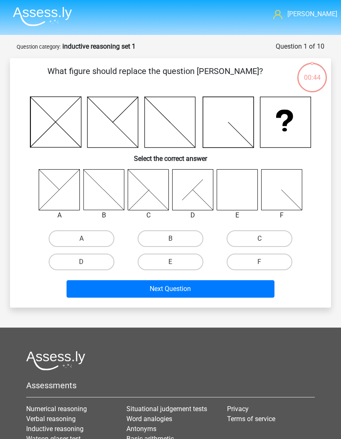
click at [47, 14] on img at bounding box center [42, 17] width 59 height 20
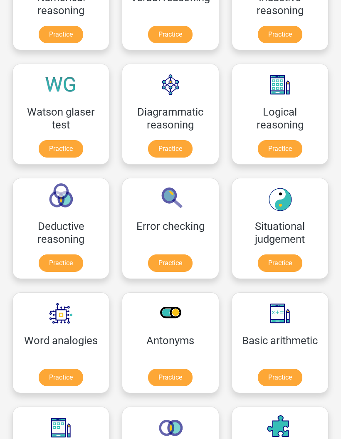
scroll to position [190, 0]
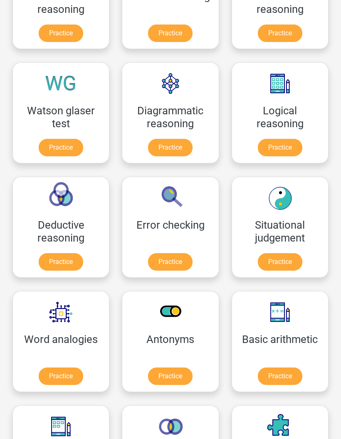
click at [290, 147] on link "Practice" at bounding box center [280, 147] width 44 height 17
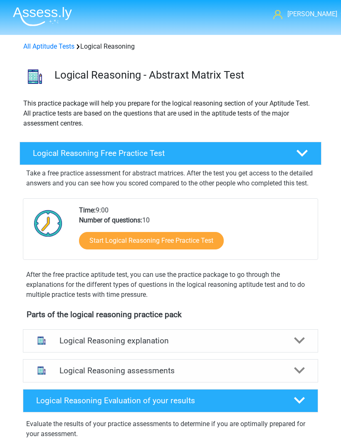
click at [189, 249] on link "Start Logical Reasoning Free Practice Test" at bounding box center [151, 240] width 145 height 17
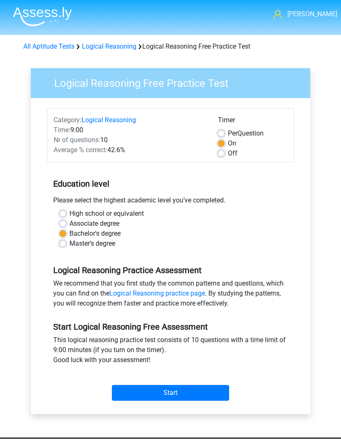
click at [190, 399] on input "Start" at bounding box center [170, 393] width 117 height 16
click at [124, 45] on link "Logical Reasoning" at bounding box center [109, 46] width 54 height 8
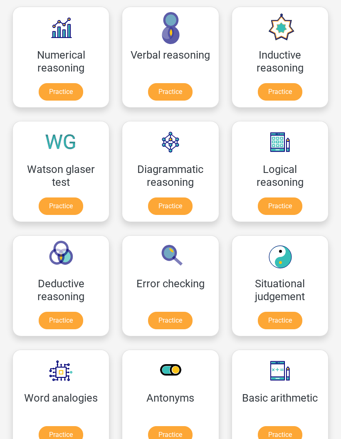
scroll to position [130, 0]
